Goal: Task Accomplishment & Management: Manage account settings

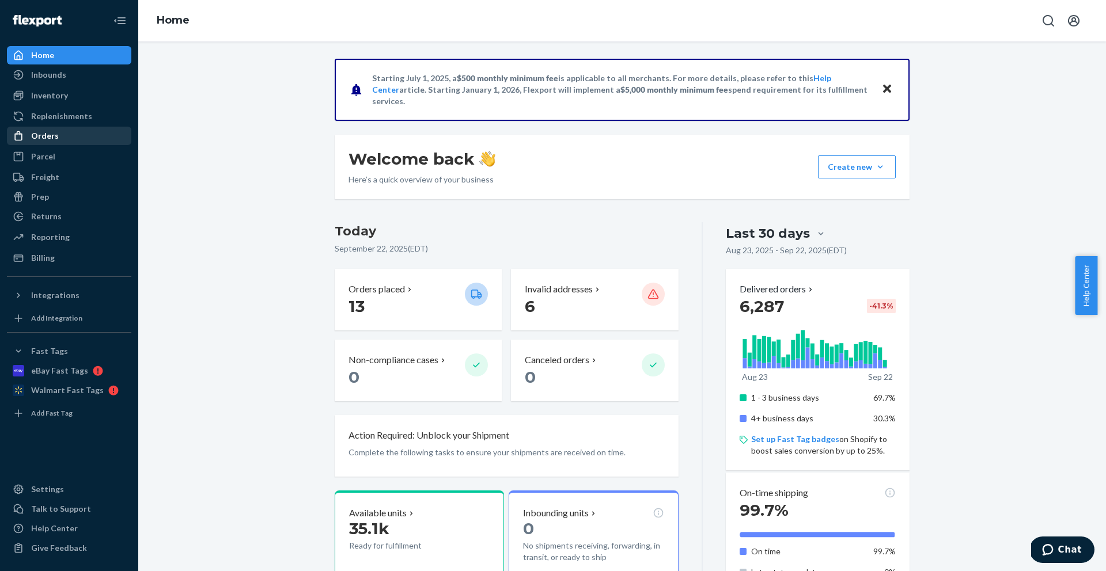
click at [52, 130] on div "Orders" at bounding box center [45, 136] width 28 height 12
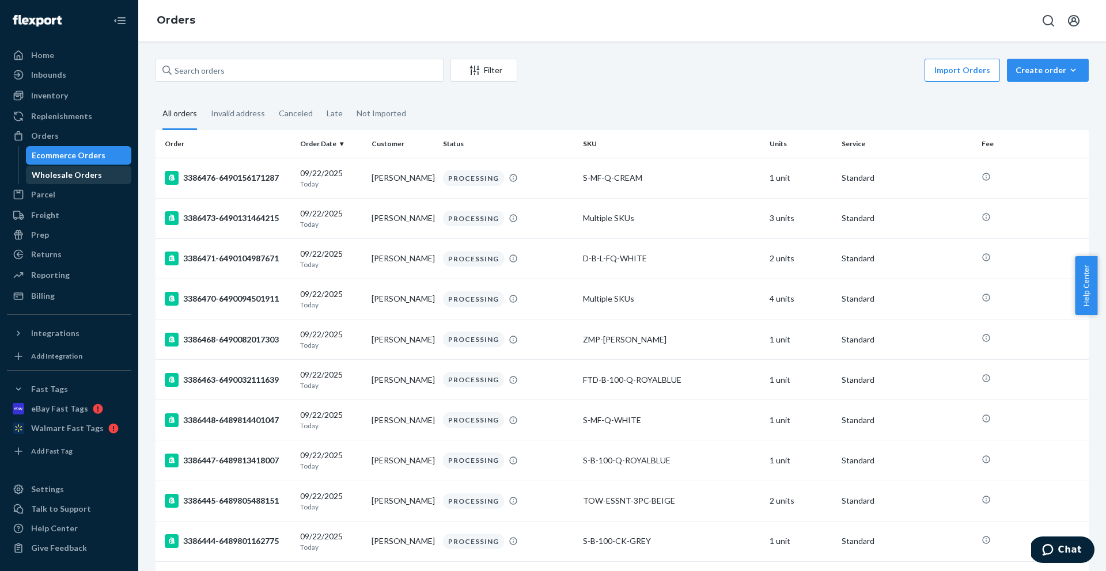
click at [55, 176] on div "Wholesale Orders" at bounding box center [67, 175] width 70 height 12
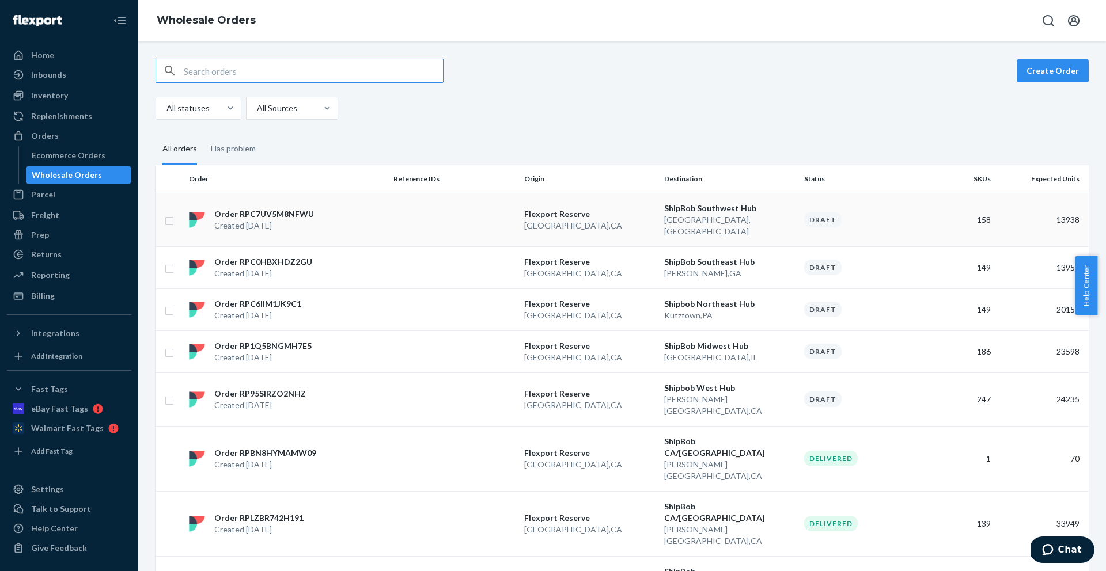
click at [301, 210] on p "Order RPC7UV5M8NFWU" at bounding box center [264, 214] width 100 height 12
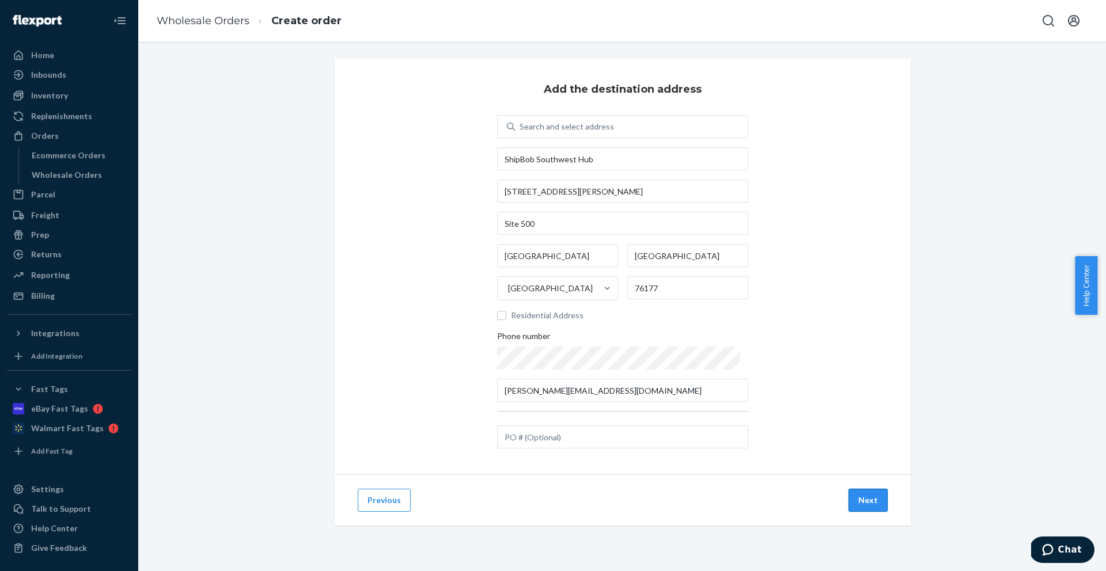
click at [860, 502] on button "Next" at bounding box center [867, 500] width 39 height 23
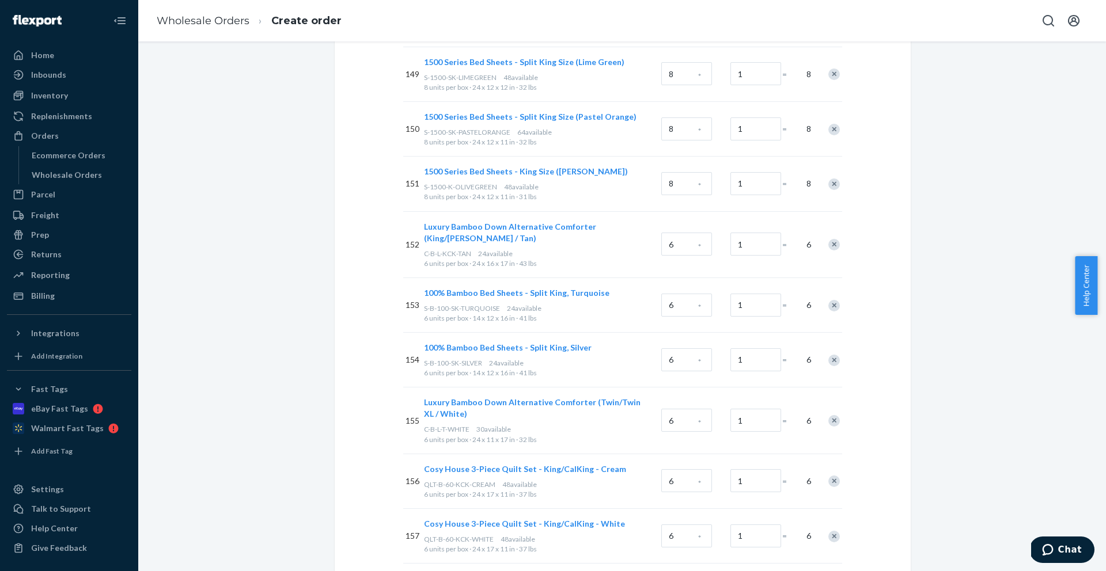
scroll to position [8570, 0]
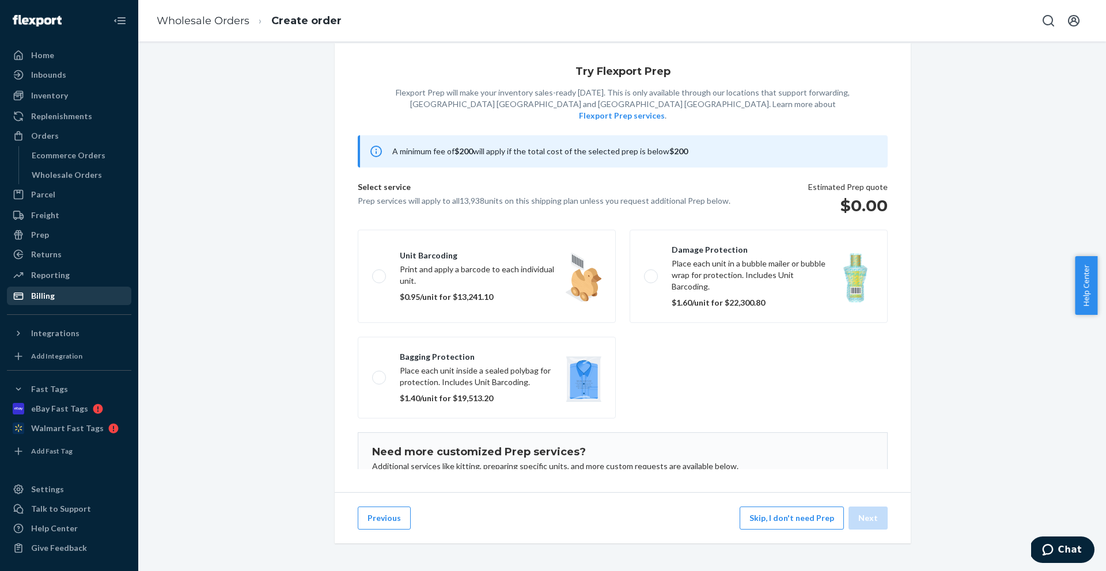
scroll to position [24, 0]
click at [791, 517] on button "Skip, I don't need Prep" at bounding box center [791, 518] width 104 height 23
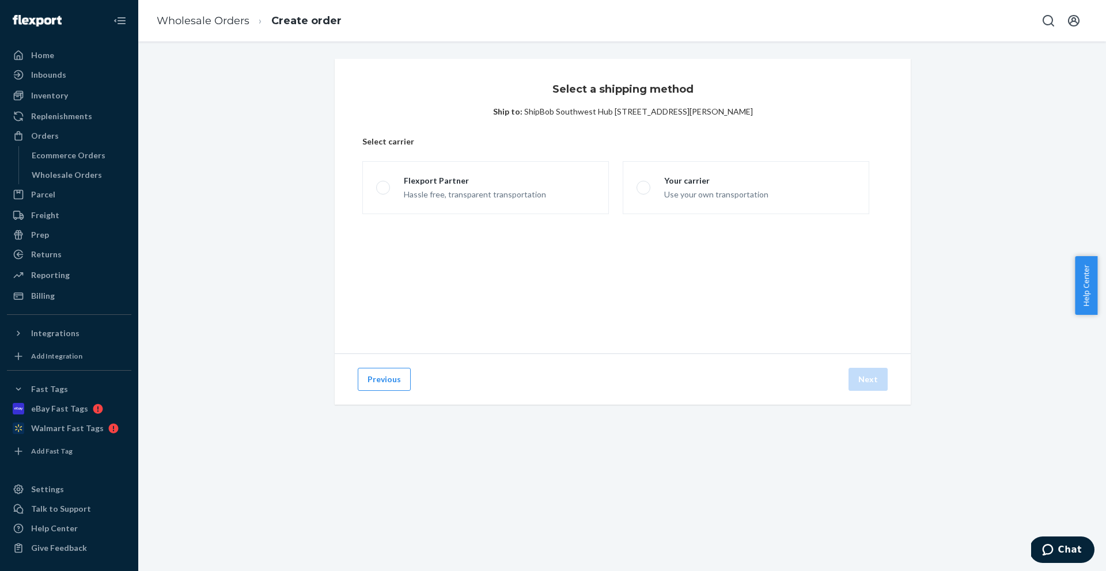
scroll to position [0, 0]
click at [477, 212] on label "Flexport Partner Hassle free, transparent transportation" at bounding box center [485, 187] width 246 height 53
click at [384, 192] on input "Flexport Partner Hassle free, transparent transportation" at bounding box center [379, 187] width 7 height 7
radio input "true"
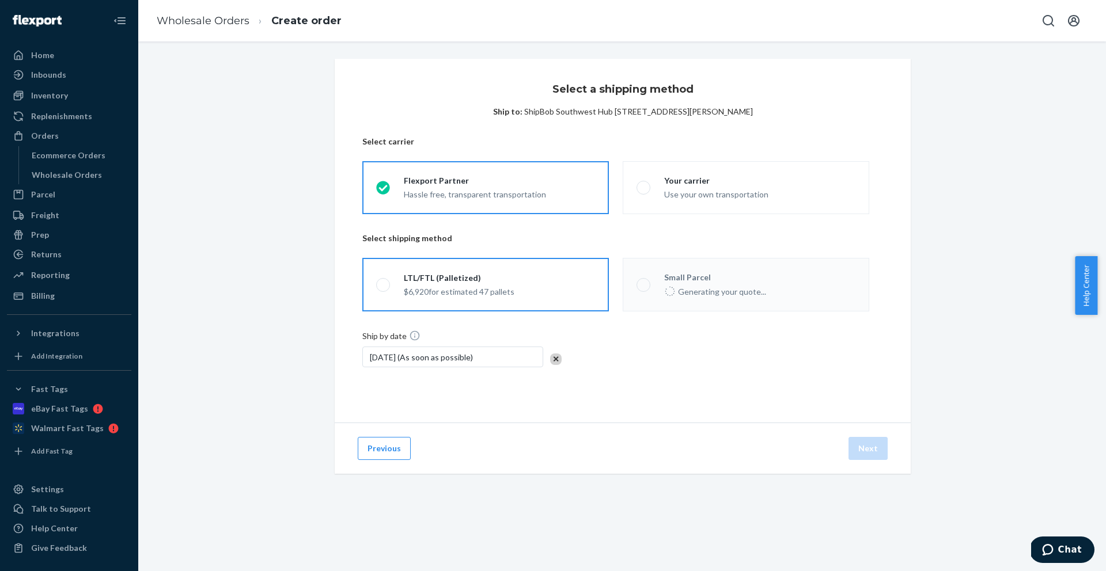
click at [491, 274] on div "LTL/FTL (Palletized)" at bounding box center [459, 278] width 111 height 12
click at [384, 281] on input "LTL/FTL (Palletized) $6,920 for estimated 47 pallets" at bounding box center [379, 284] width 7 height 7
radio input "true"
drag, startPoint x: 192, startPoint y: 18, endPoint x: 225, endPoint y: 50, distance: 45.6
click at [192, 18] on link "Wholesale Orders" at bounding box center [203, 20] width 93 height 13
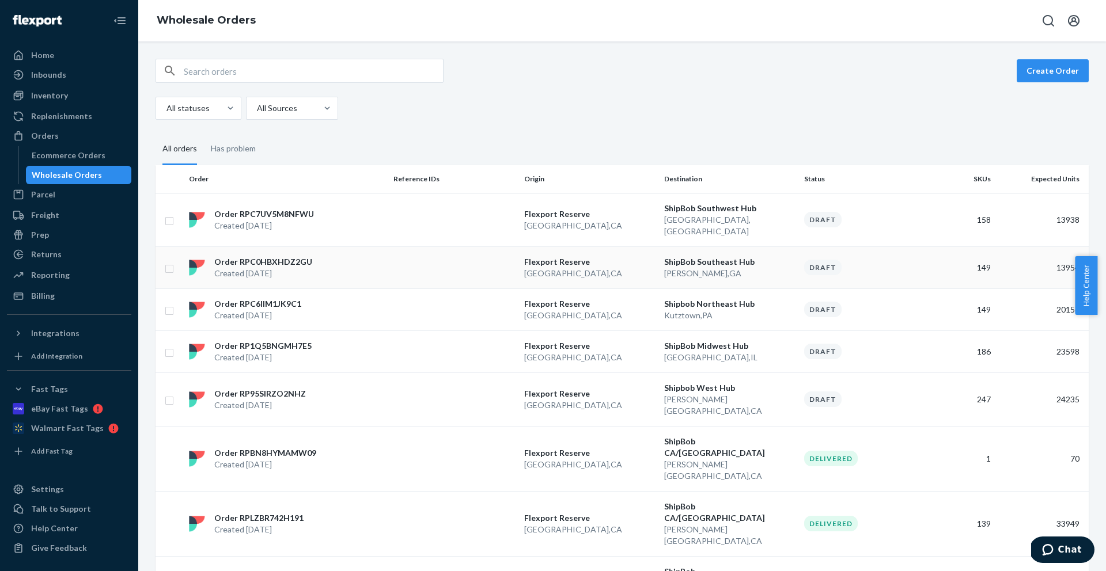
click at [365, 256] on div "Order RPC0HBXHDZ2GU Created Sep 18, 2025" at bounding box center [286, 267] width 204 height 23
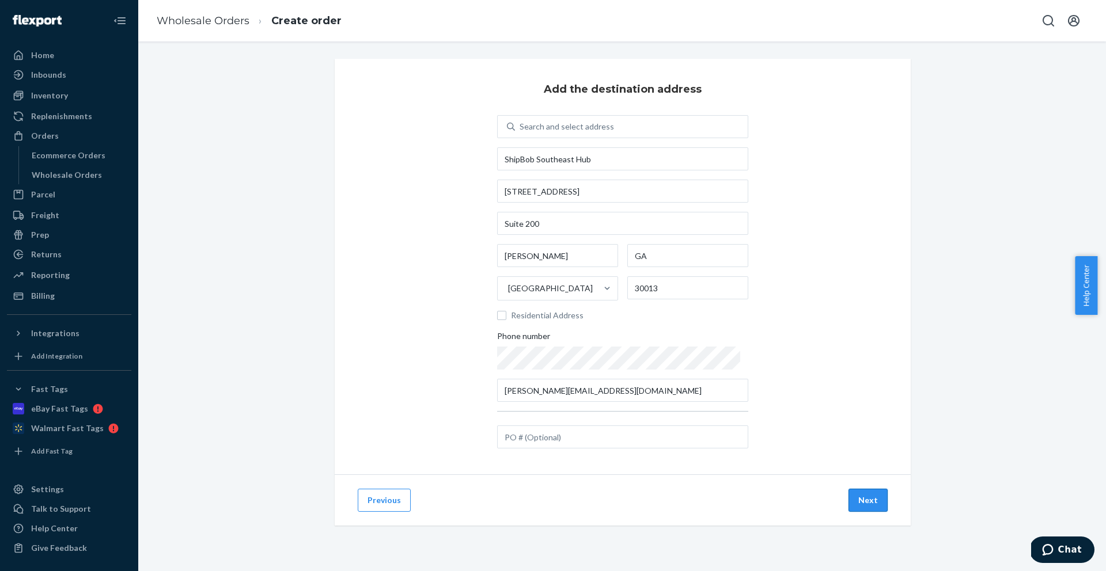
click at [851, 499] on button "Next" at bounding box center [867, 500] width 39 height 23
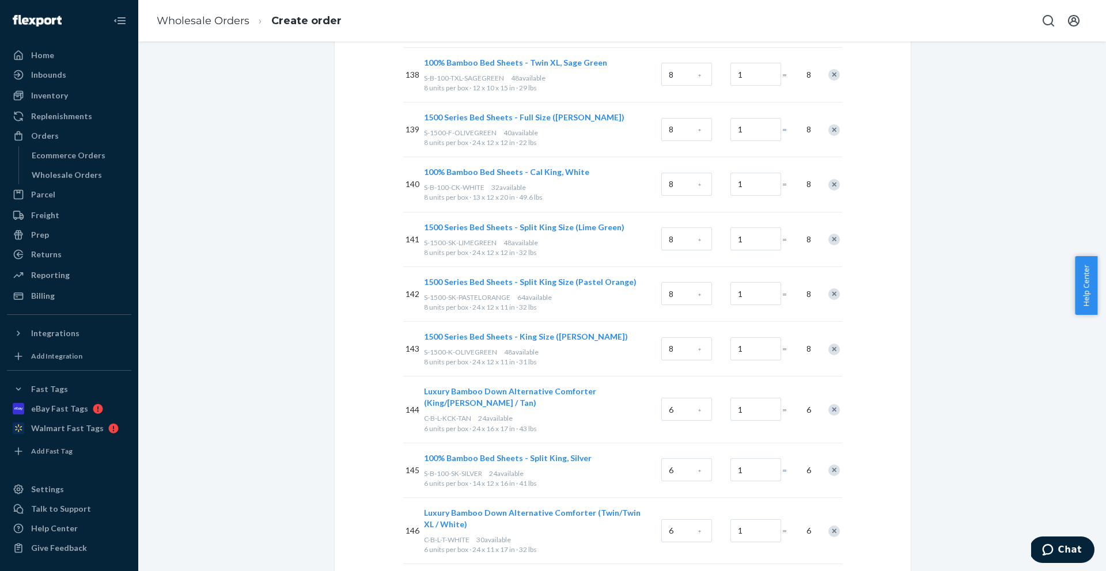
scroll to position [8076, 0]
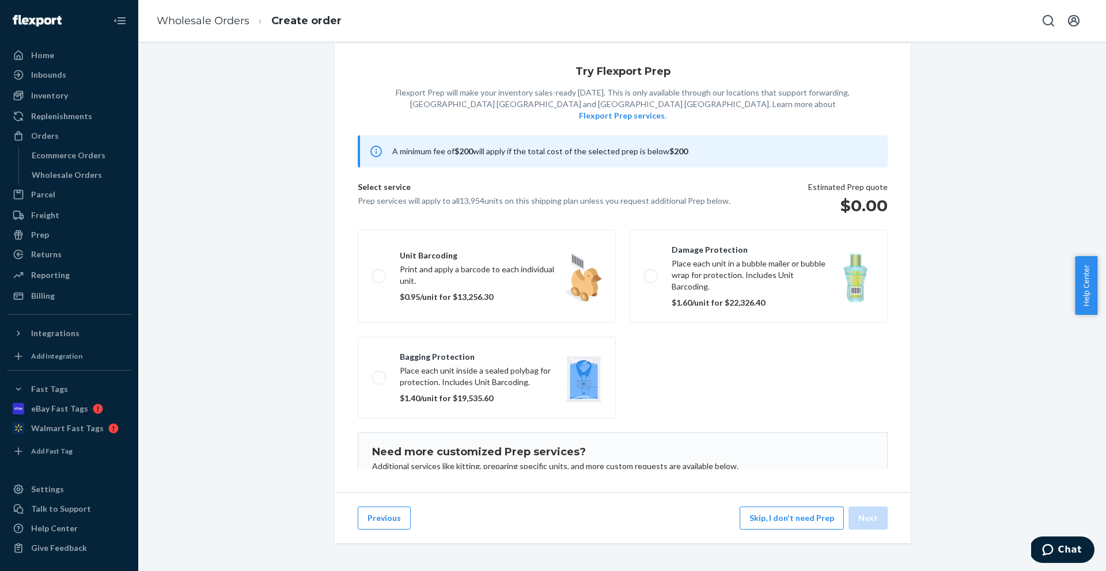
scroll to position [24, 0]
click at [802, 518] on button "Skip, I don't need Prep" at bounding box center [791, 518] width 104 height 23
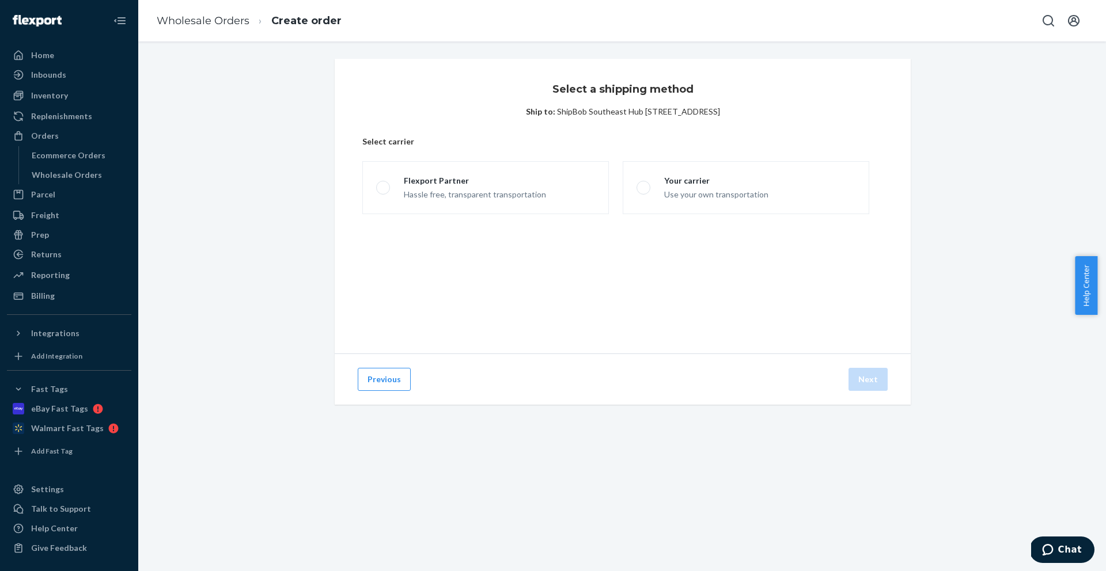
scroll to position [0, 0]
drag, startPoint x: 399, startPoint y: 118, endPoint x: 400, endPoint y: 126, distance: 7.7
click at [399, 120] on div "Select a shipping method Ship to: ShipBob Southeast Hub 2107 Eastview Pkwy NE S…" at bounding box center [623, 206] width 576 height 295
click at [413, 168] on label "Flexport Partner Hassle free, transparent transportation" at bounding box center [485, 187] width 246 height 53
click at [384, 184] on input "Flexport Partner Hassle free, transparent transportation" at bounding box center [379, 187] width 7 height 7
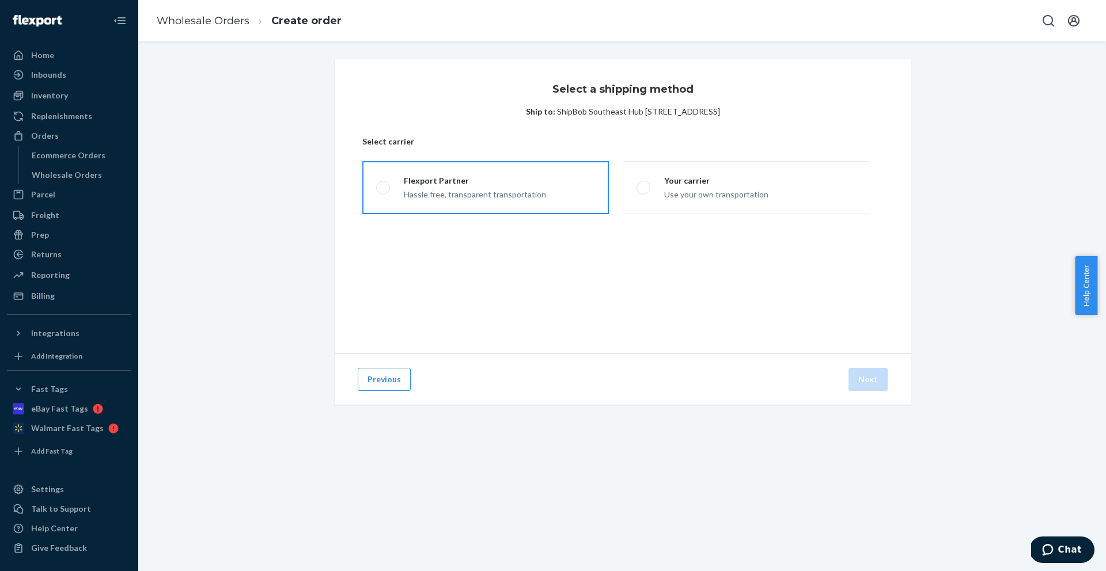
radio input "true"
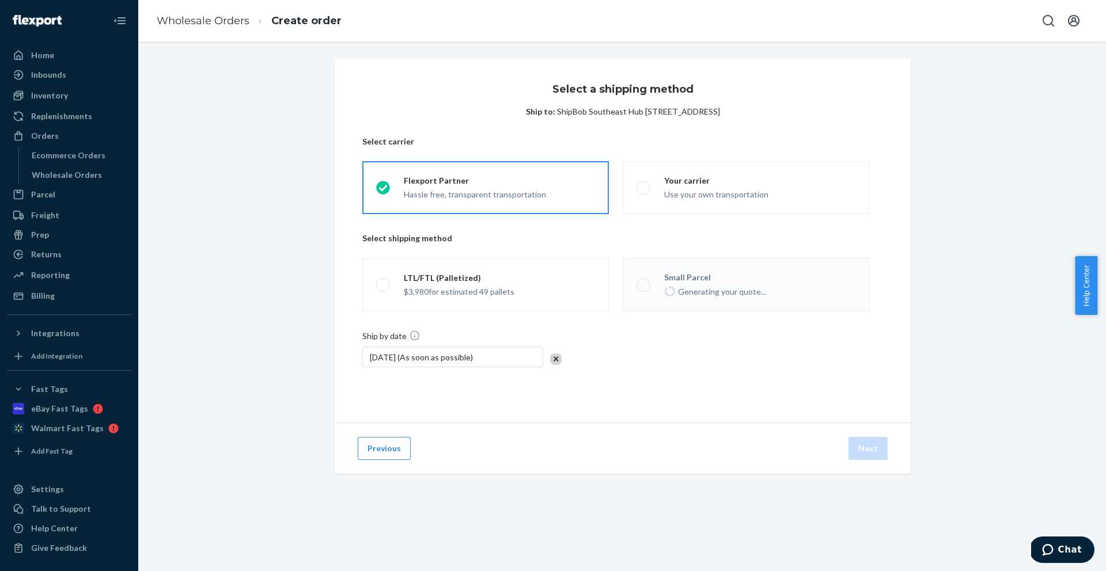
click at [404, 290] on div "$3,980 for estimated 49 pallets" at bounding box center [459, 291] width 111 height 14
click at [384, 289] on input "LTL/FTL (Palletized) $3,980 for estimated 49 pallets" at bounding box center [379, 284] width 7 height 7
radio input "true"
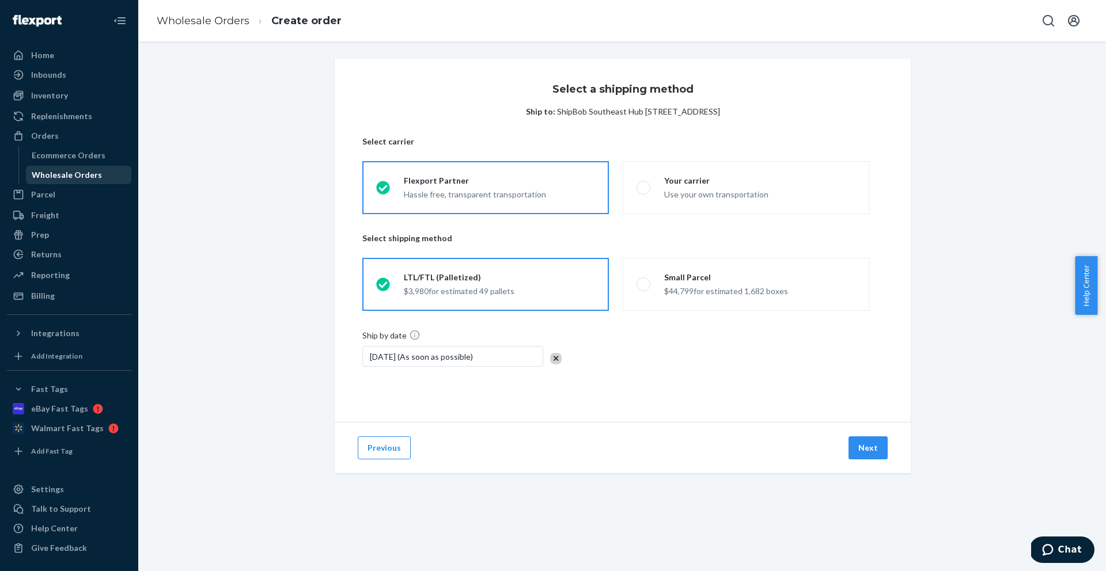
click at [62, 176] on div "Wholesale Orders" at bounding box center [67, 175] width 70 height 12
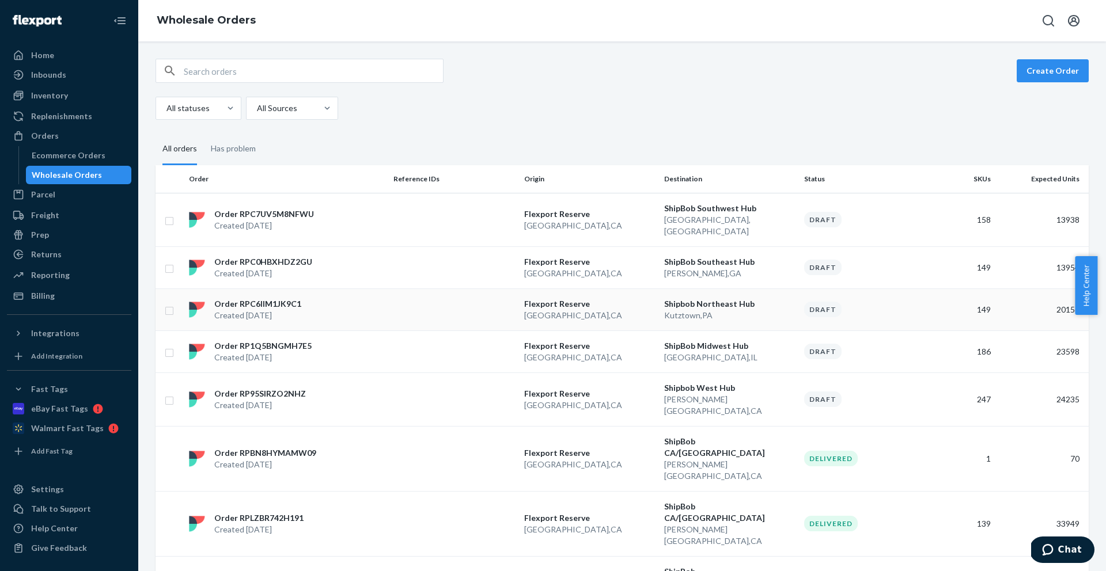
click at [386, 298] on div "Order RPC6IIM1JK9C1 Created Sep 18, 2025" at bounding box center [286, 309] width 204 height 23
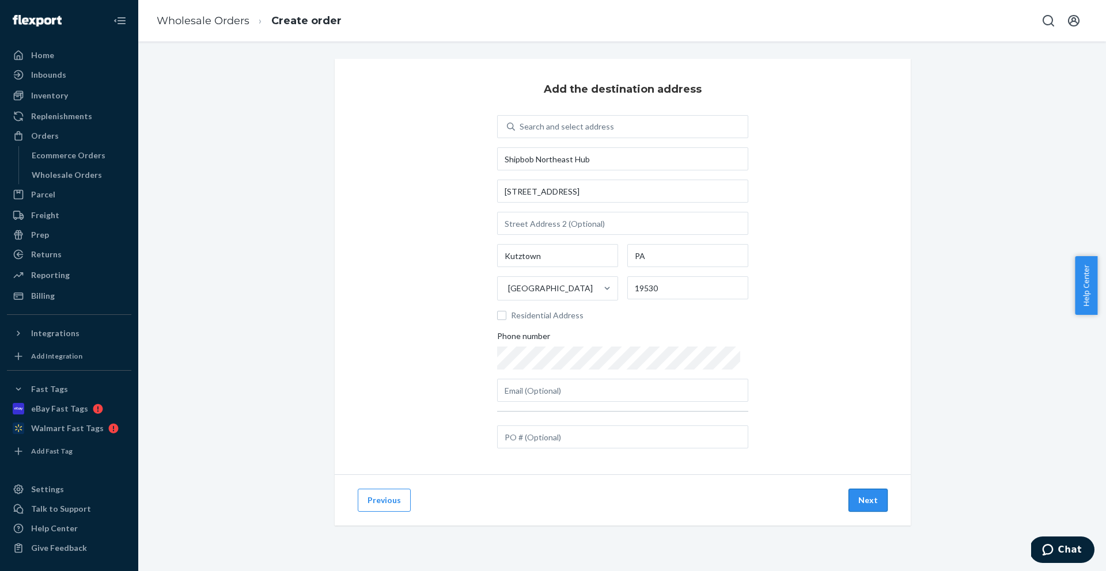
click at [869, 502] on button "Next" at bounding box center [867, 500] width 39 height 23
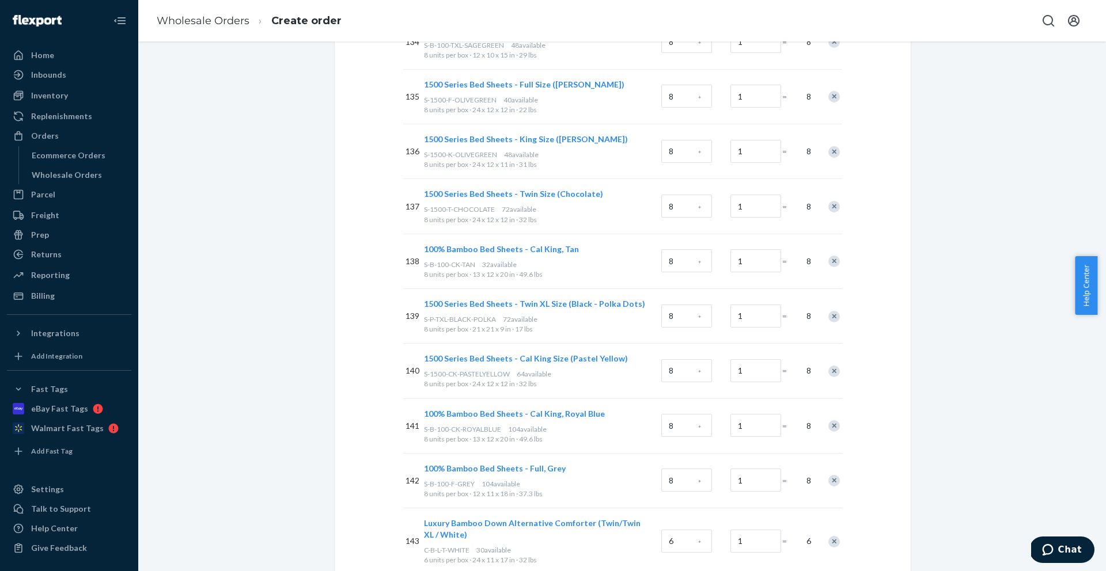
scroll to position [8064, 0]
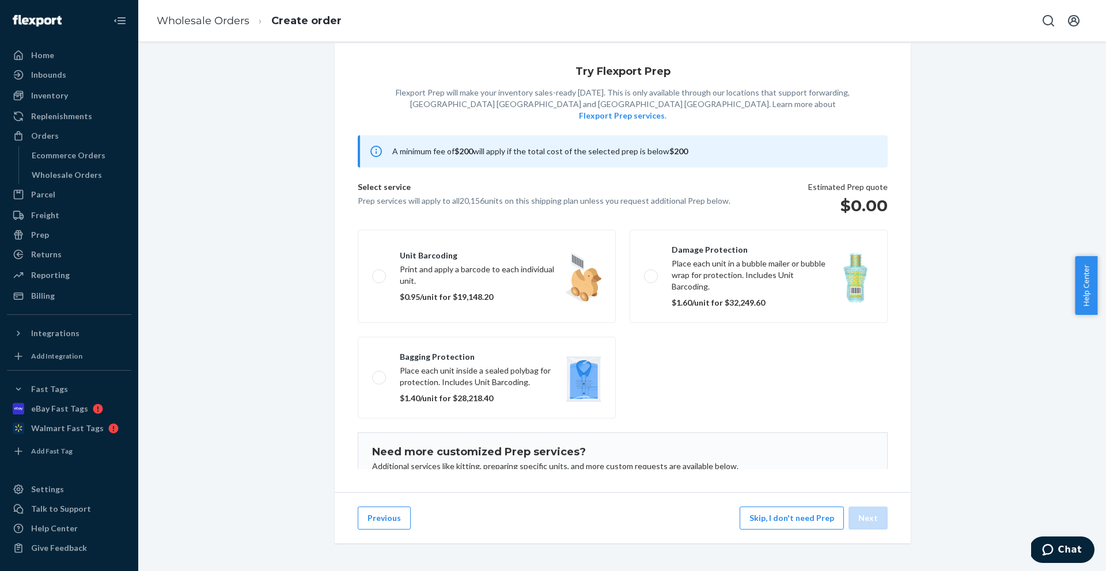
scroll to position [24, 0]
click at [764, 521] on button "Skip, I don't need Prep" at bounding box center [791, 518] width 104 height 23
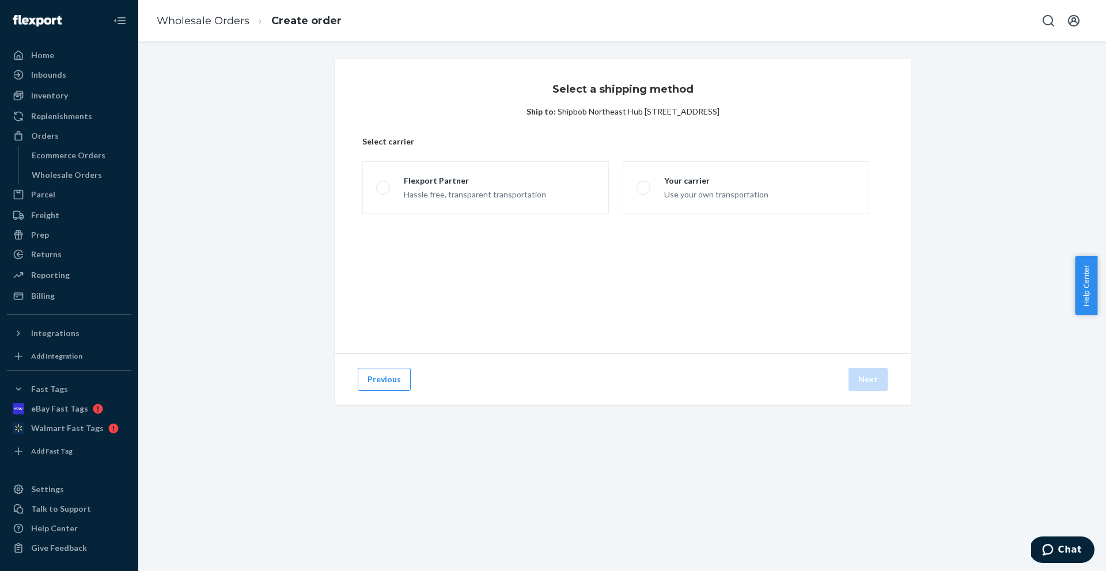
scroll to position [0, 0]
click at [445, 165] on label "Flexport Partner Hassle free, transparent transportation" at bounding box center [485, 187] width 246 height 53
click at [384, 184] on input "Flexport Partner Hassle free, transparent transportation" at bounding box center [379, 187] width 7 height 7
radio input "true"
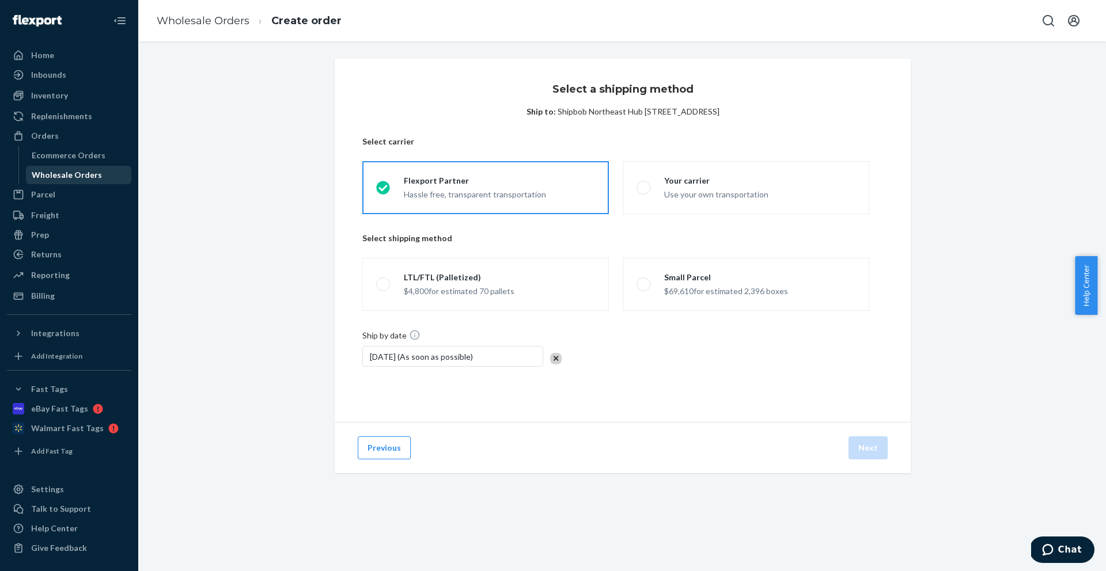
click at [71, 173] on div "Wholesale Orders" at bounding box center [67, 175] width 70 height 12
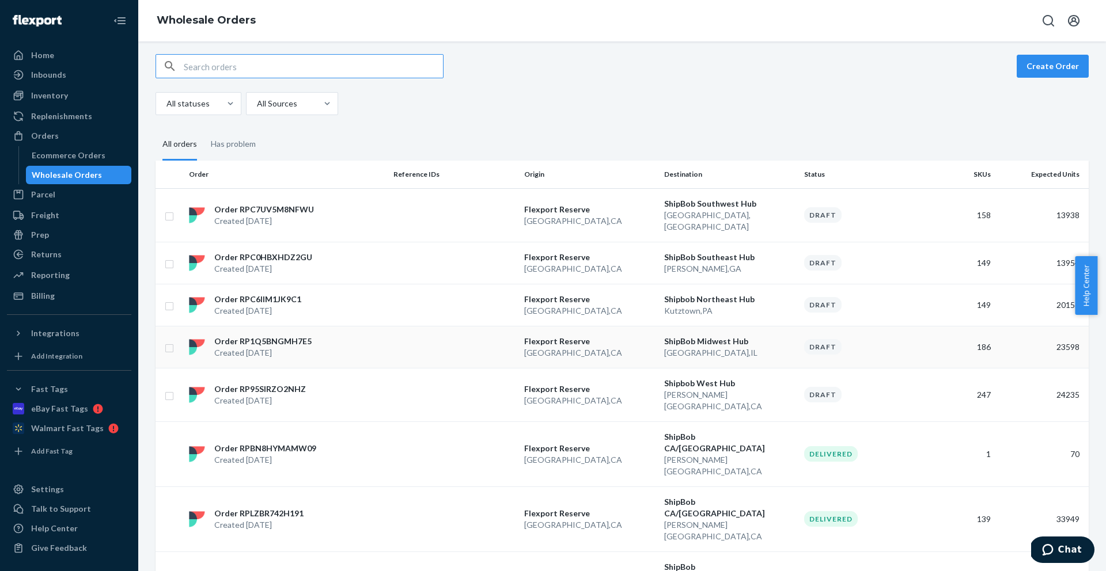
scroll to position [5, 0]
click at [369, 325] on td "Order RP1Q5BNGMH7E5 Created Sep 17, 2025" at bounding box center [286, 346] width 204 height 42
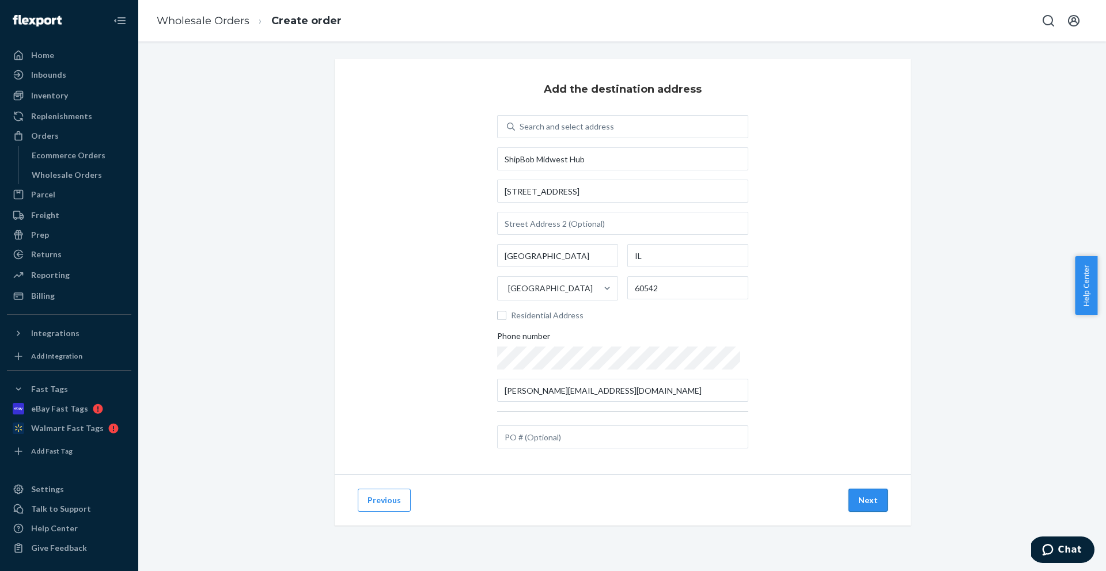
click at [862, 498] on button "Next" at bounding box center [867, 500] width 39 height 23
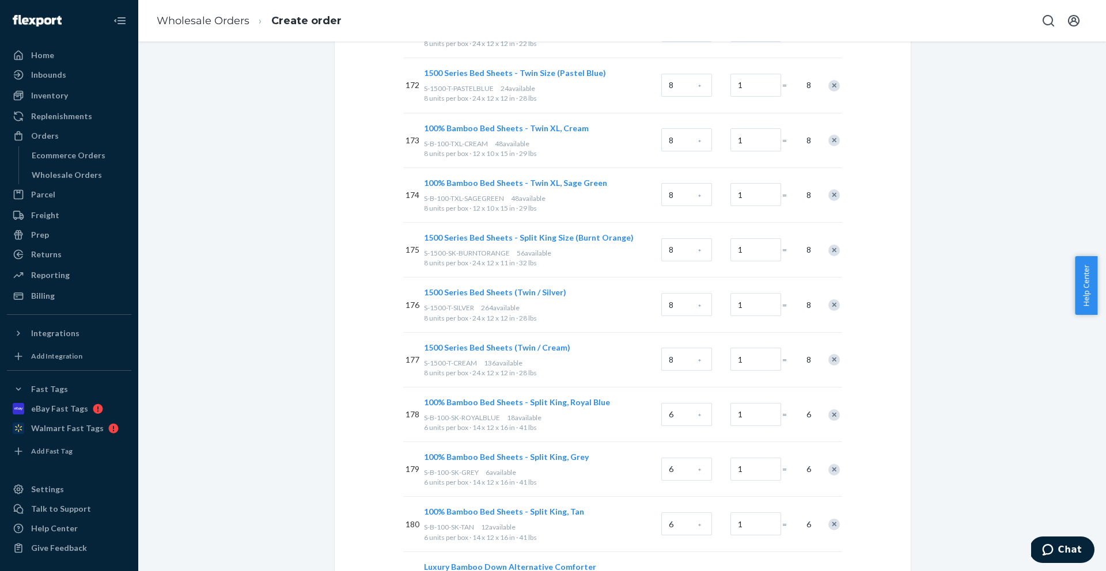
scroll to position [10106, 0]
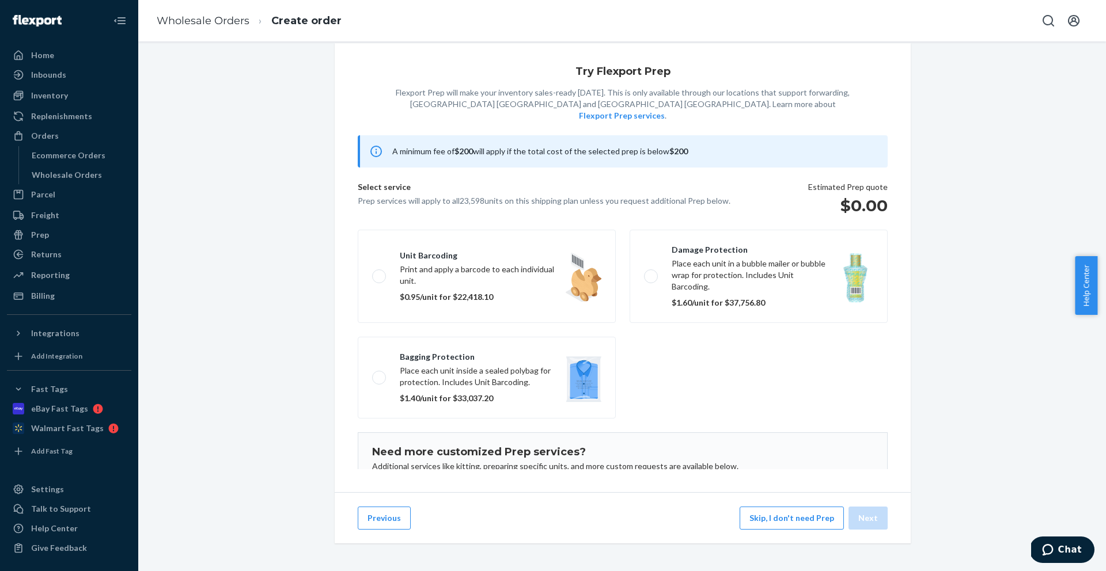
scroll to position [24, 0]
click at [759, 513] on button "Skip, I don't need Prep" at bounding box center [791, 518] width 104 height 23
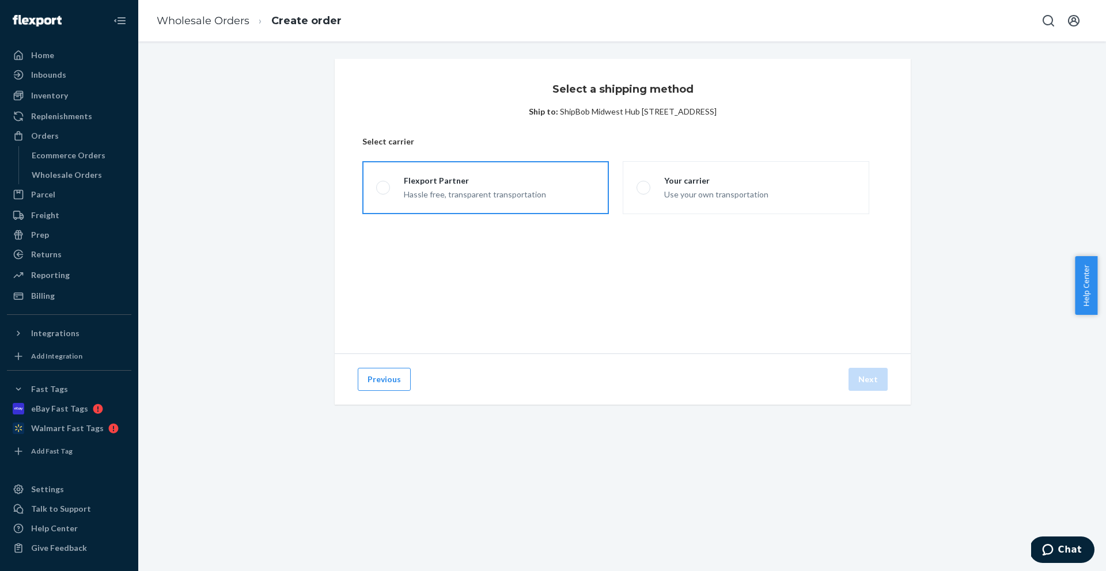
click at [399, 177] on div "Flexport Partner Hassle free, transparent transportation" at bounding box center [468, 187] width 156 height 25
click at [384, 184] on input "Flexport Partner Hassle free, transparent transportation" at bounding box center [379, 187] width 7 height 7
radio input "true"
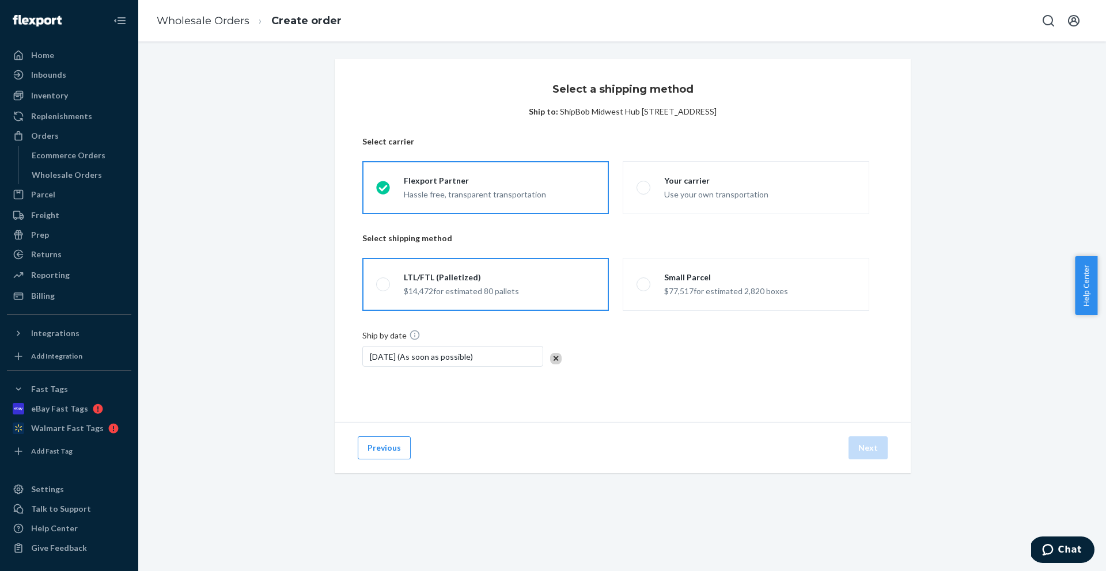
click at [450, 272] on div "LTL/FTL (Palletized)" at bounding box center [461, 278] width 115 height 12
click at [384, 281] on input "LTL/FTL (Palletized) $14,472 for estimated 80 pallets" at bounding box center [379, 284] width 7 height 7
radio input "true"
click at [69, 170] on div "Wholesale Orders" at bounding box center [67, 175] width 70 height 12
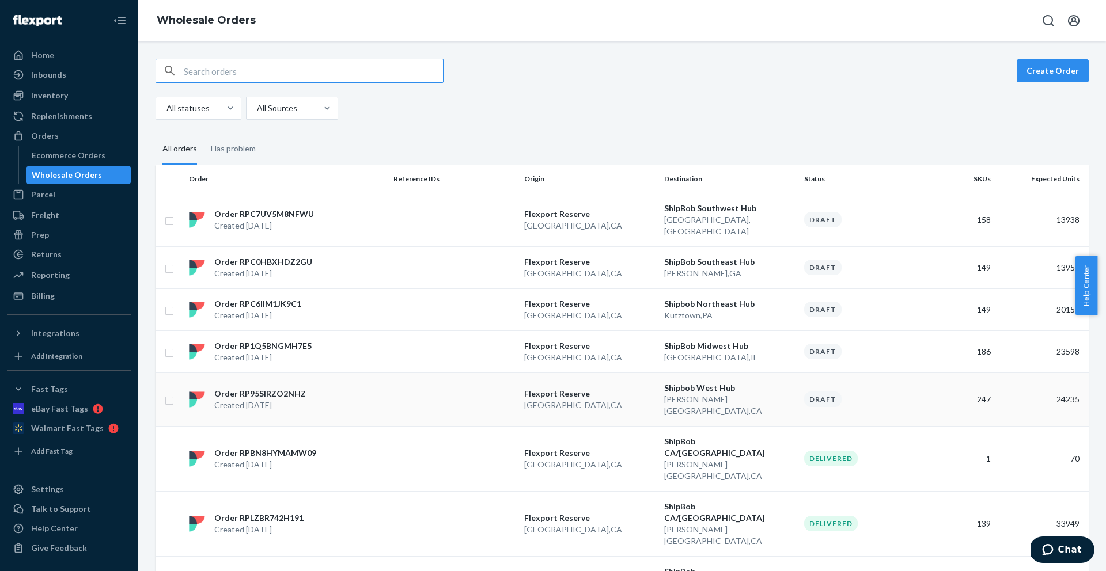
click at [433, 384] on td at bounding box center [454, 400] width 131 height 54
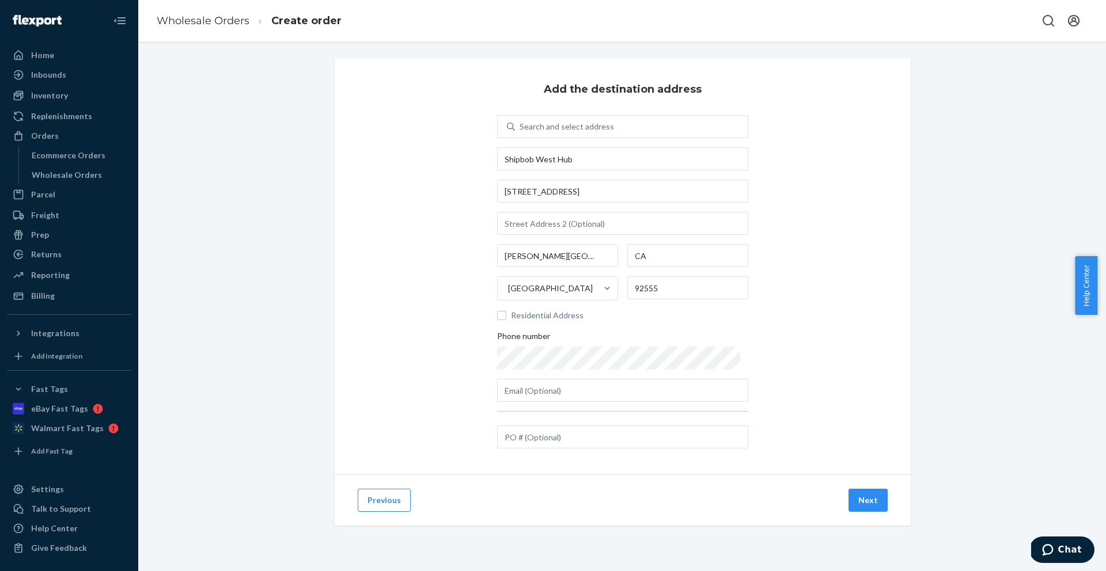
click at [883, 502] on div "Next" at bounding box center [868, 500] width 44 height 23
click at [872, 503] on button "Next" at bounding box center [867, 500] width 39 height 23
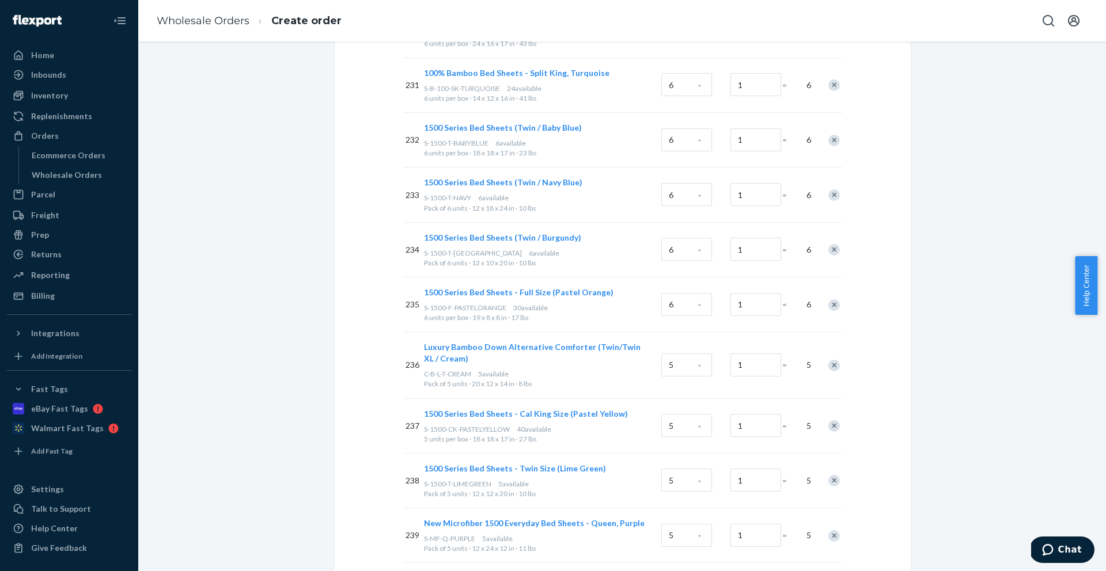
scroll to position [13488, 0]
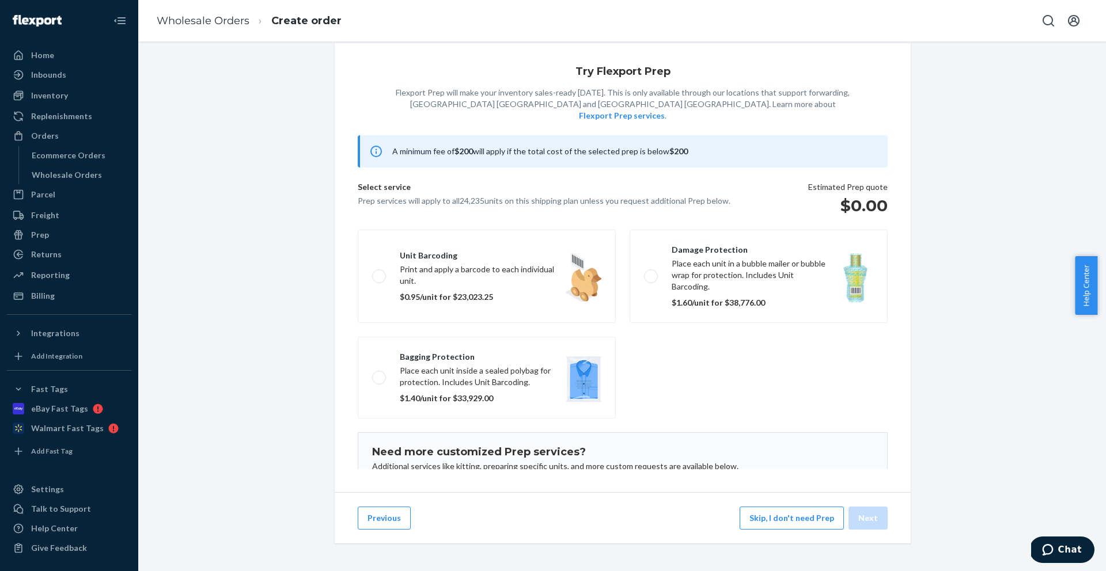
scroll to position [24, 0]
click at [801, 515] on button "Skip, I don't need Prep" at bounding box center [791, 518] width 104 height 23
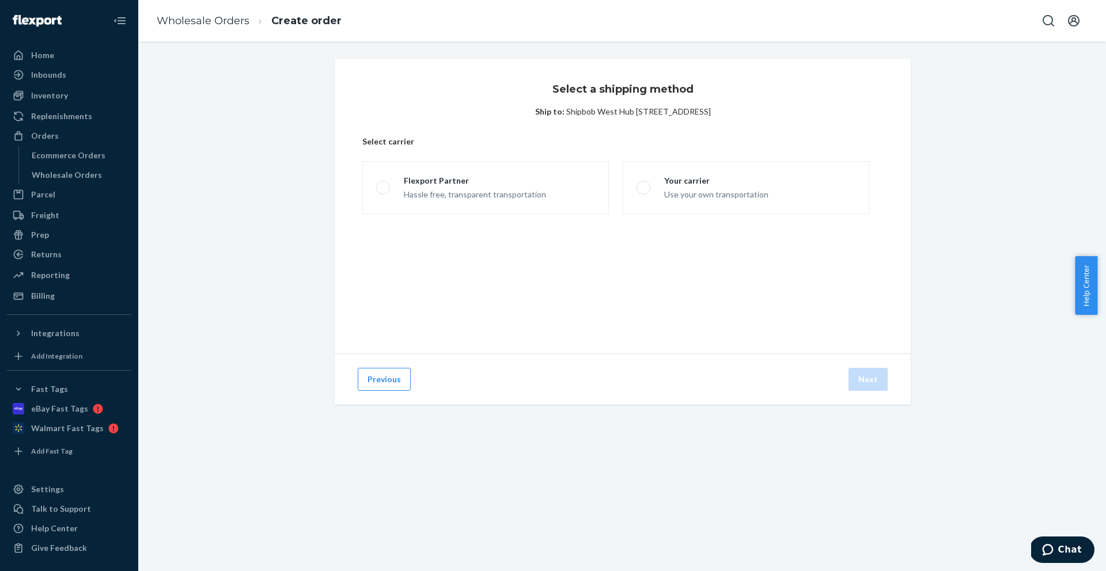
scroll to position [0, 0]
click at [432, 175] on div "Flexport Partner" at bounding box center [475, 181] width 142 height 12
click at [384, 184] on input "Flexport Partner Hassle free, transparent transportation" at bounding box center [379, 187] width 7 height 7
radio input "true"
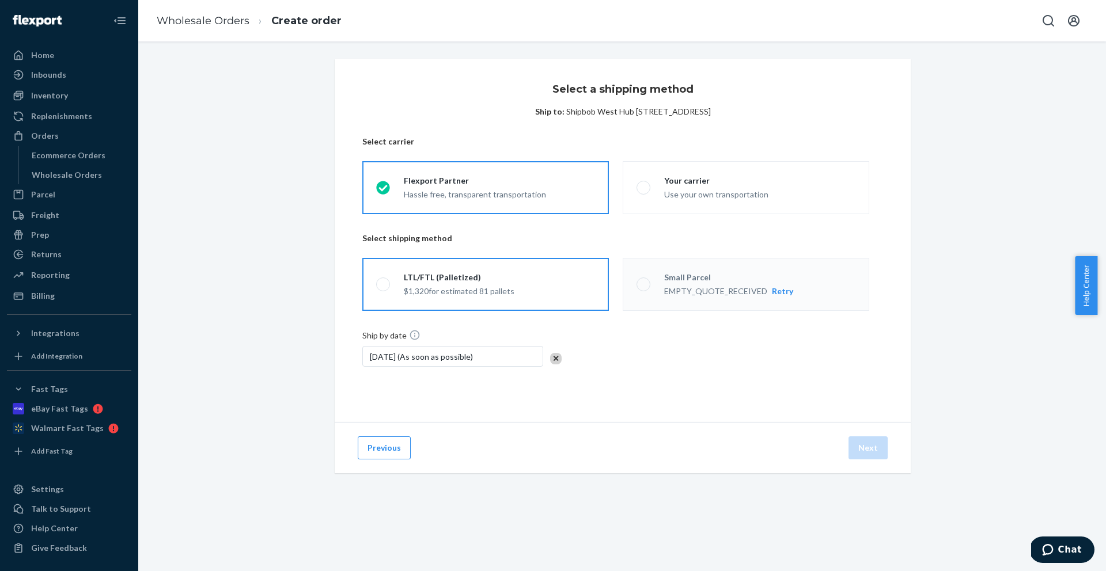
click at [482, 288] on div "$1,320 for estimated 81 pallets" at bounding box center [459, 290] width 111 height 14
click at [384, 288] on input "LTL/FTL (Palletized) $1,320 for estimated 81 pallets" at bounding box center [379, 284] width 7 height 7
radio input "true"
click at [204, 24] on link "Wholesale Orders" at bounding box center [203, 20] width 93 height 13
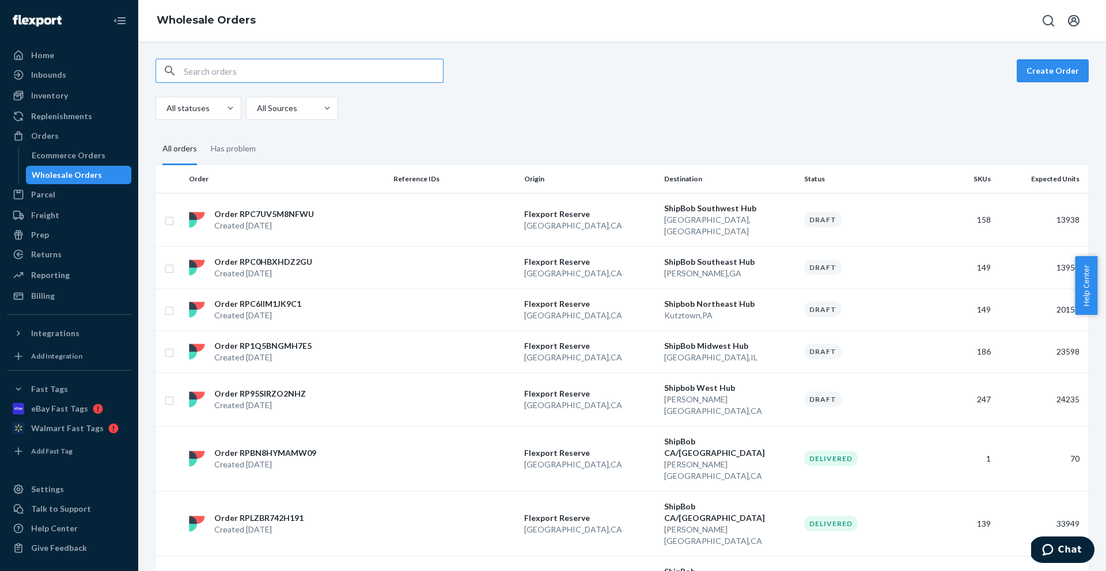
click at [1091, 18] on div "Wholesale Orders" at bounding box center [622, 20] width 968 height 41
click at [1073, 25] on icon "Open account menu" at bounding box center [1074, 21] width 14 height 14
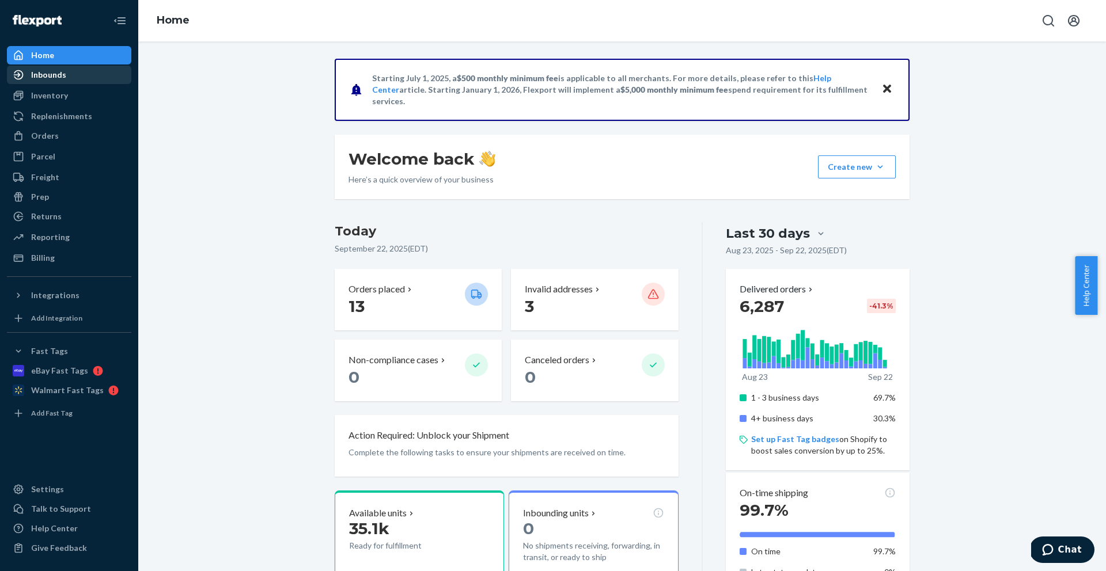
click at [75, 78] on div "Inbounds" at bounding box center [69, 75] width 122 height 16
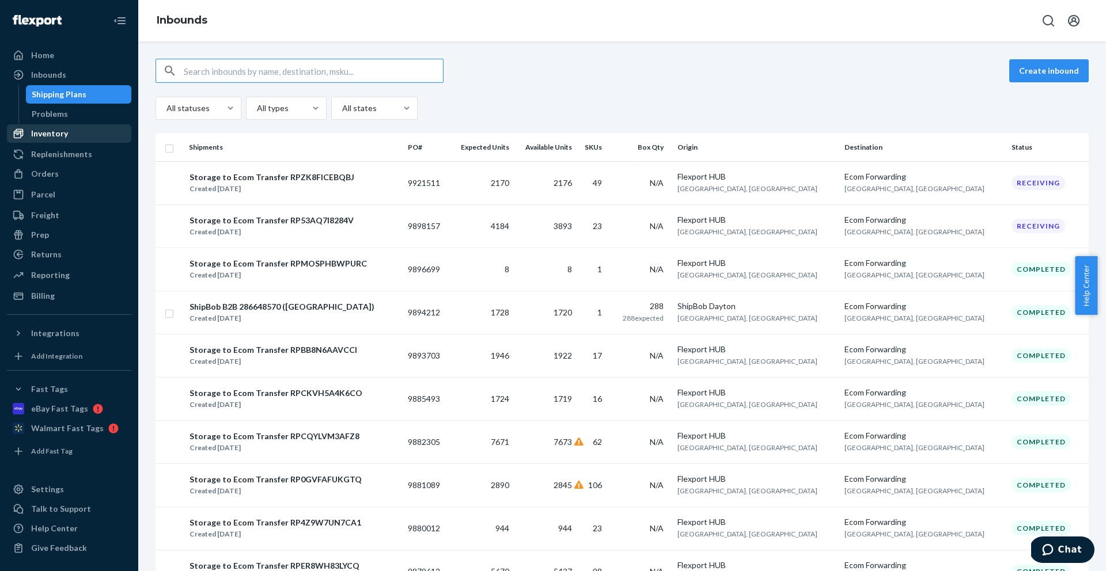
click at [62, 141] on div "Inventory" at bounding box center [69, 134] width 122 height 16
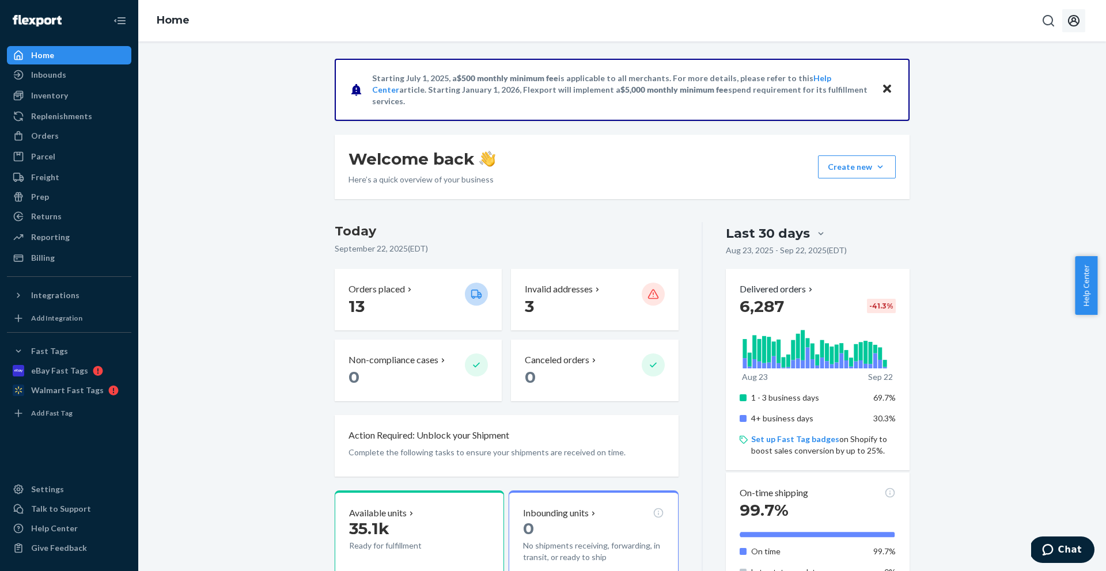
click at [1079, 16] on icon "Open account menu" at bounding box center [1074, 21] width 14 height 14
click at [1003, 124] on div "Log out" at bounding box center [1046, 134] width 86 height 21
